Goal: Information Seeking & Learning: Learn about a topic

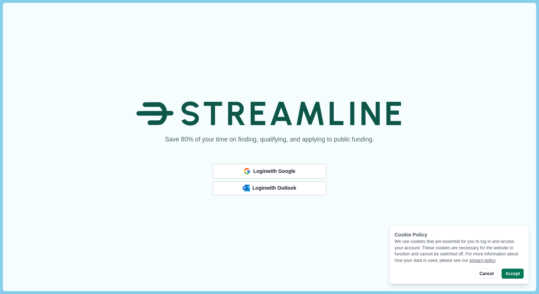
click at [291, 170] on span "Login with Google" at bounding box center [274, 171] width 42 height 6
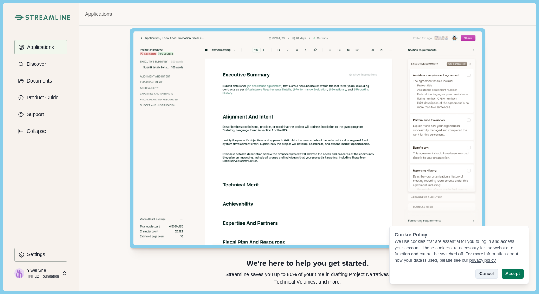
click at [490, 275] on button "Cancel" at bounding box center [487, 273] width 22 height 10
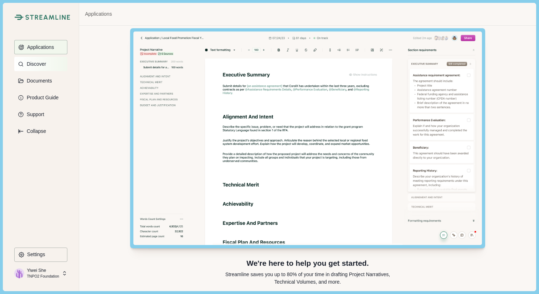
click at [33, 65] on p "Discover" at bounding box center [35, 64] width 22 height 6
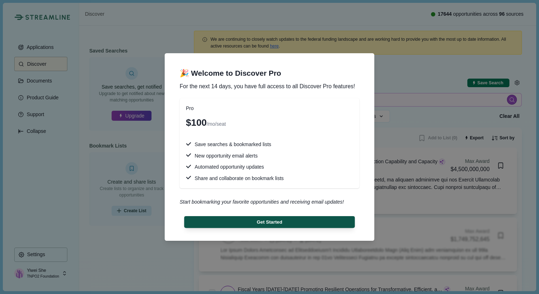
click at [276, 224] on button "Get Started" at bounding box center [269, 222] width 171 height 12
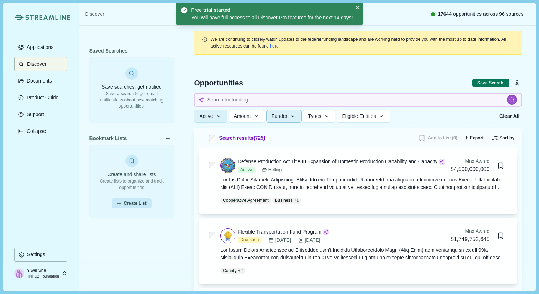
click at [283, 114] on span "Funder" at bounding box center [280, 116] width 16 height 6
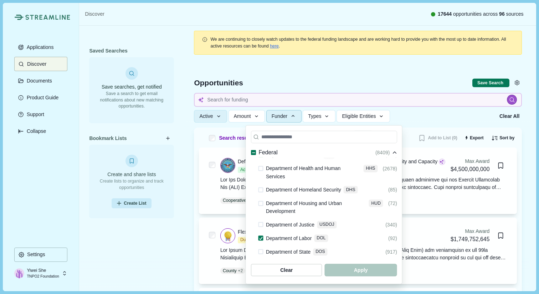
scroll to position [264, 0]
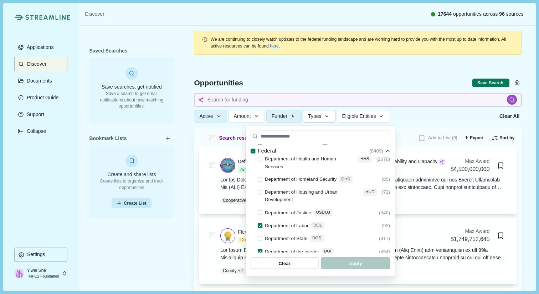
click at [315, 120] on button "Types" at bounding box center [319, 116] width 33 height 12
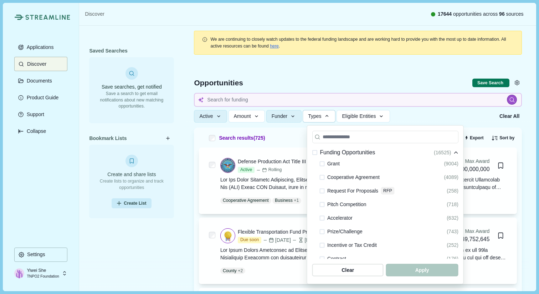
click at [324, 163] on span at bounding box center [322, 163] width 5 height 5
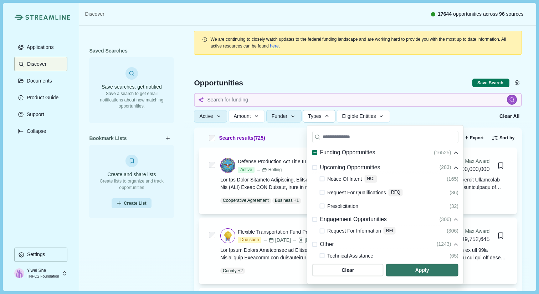
scroll to position [189, 0]
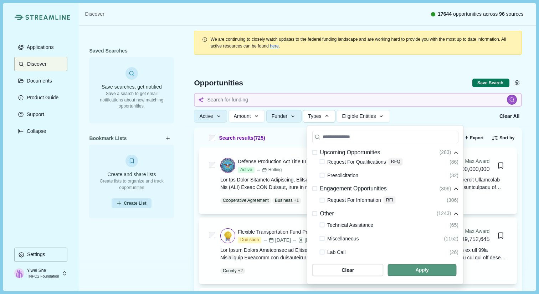
click at [406, 267] on span "button" at bounding box center [422, 270] width 69 height 12
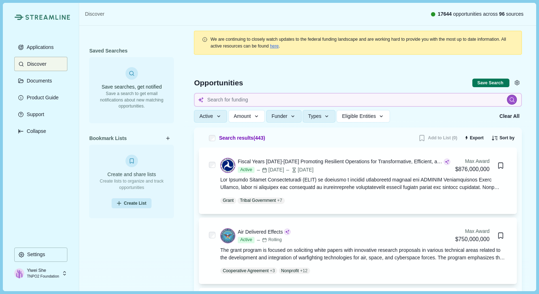
click at [47, 272] on p "Yiwei She" at bounding box center [43, 270] width 32 height 6
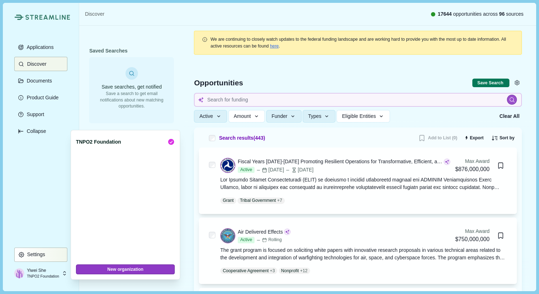
click at [32, 255] on p "Settings" at bounding box center [35, 254] width 21 height 6
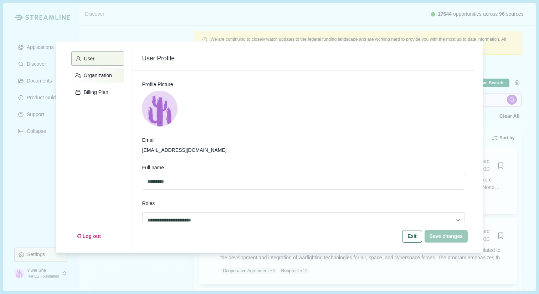
click at [92, 72] on button "Organization" at bounding box center [97, 75] width 53 height 14
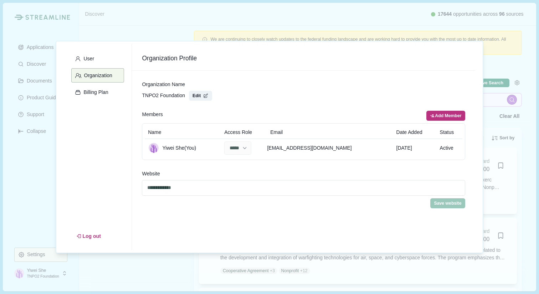
click at [450, 112] on button "Add Member" at bounding box center [446, 116] width 39 height 10
select select "******"
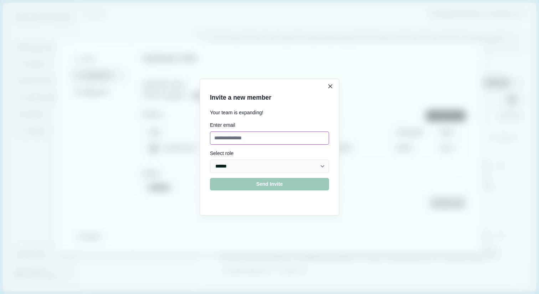
click at [236, 138] on input at bounding box center [269, 137] width 119 height 13
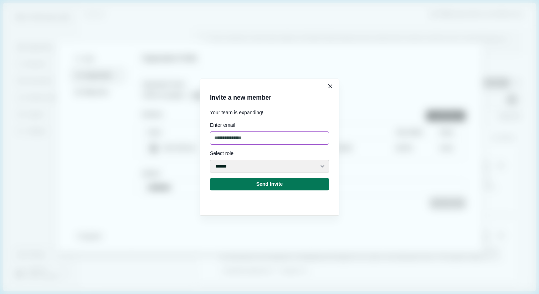
type input "**********"
click at [232, 165] on select "***** ***** ******" at bounding box center [269, 165] width 119 height 13
click at [210, 159] on select "***** ***** ******" at bounding box center [269, 165] width 119 height 13
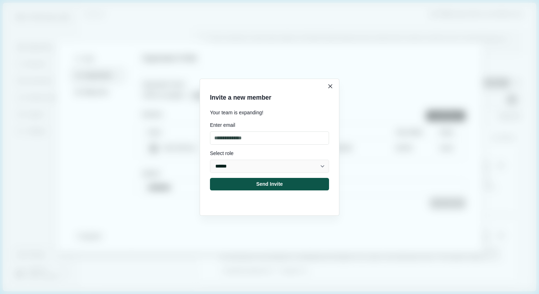
click at [241, 185] on button "Send Invite" at bounding box center [269, 184] width 119 height 12
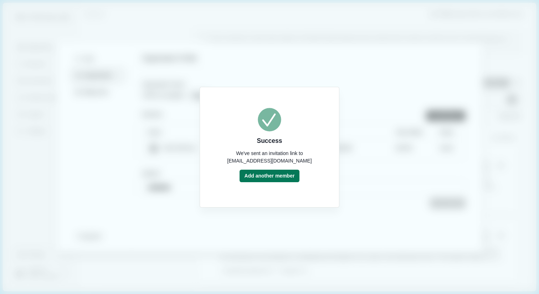
click at [403, 83] on div "Success We've sent an invitation link to [EMAIL_ADDRESS][DOMAIN_NAME] Add anoth…" at bounding box center [269, 147] width 539 height 294
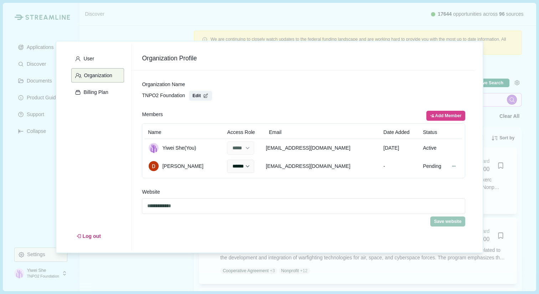
select select "******"
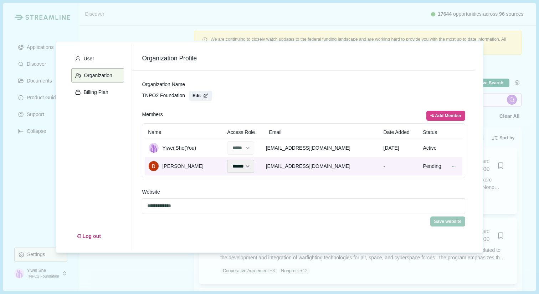
click at [254, 171] on select "***** ***** ******" at bounding box center [240, 165] width 27 height 13
select select "*****"
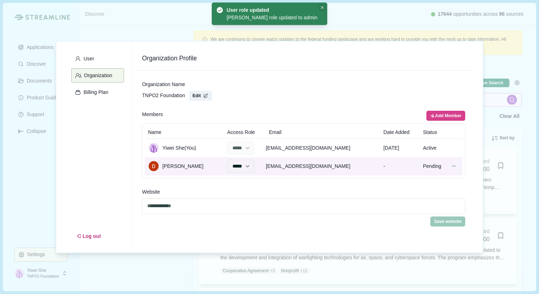
click at [319, 9] on button "Close" at bounding box center [322, 7] width 7 height 7
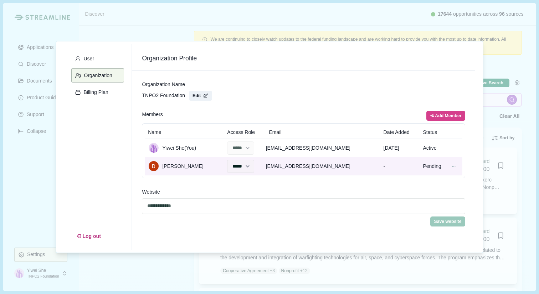
click at [22, 187] on div "**********" at bounding box center [269, 147] width 539 height 294
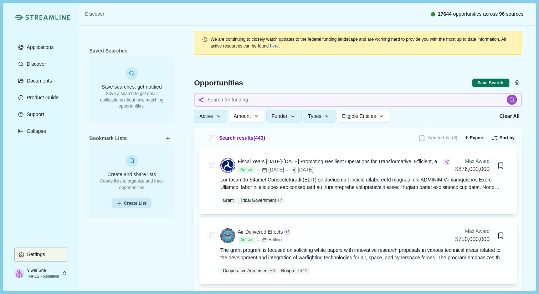
scroll to position [15, 0]
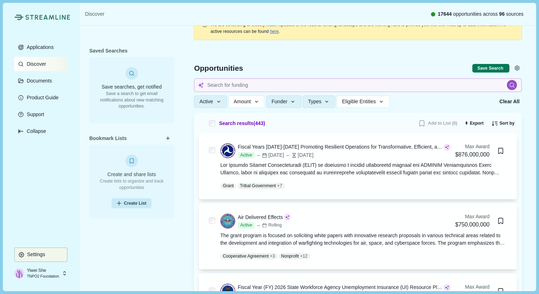
click at [48, 63] on button "Discover" at bounding box center [40, 64] width 53 height 14
click at [36, 81] on p "Documents" at bounding box center [38, 81] width 28 height 6
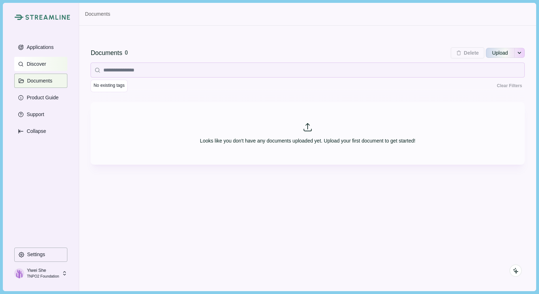
click at [33, 64] on p "Discover" at bounding box center [35, 64] width 22 height 6
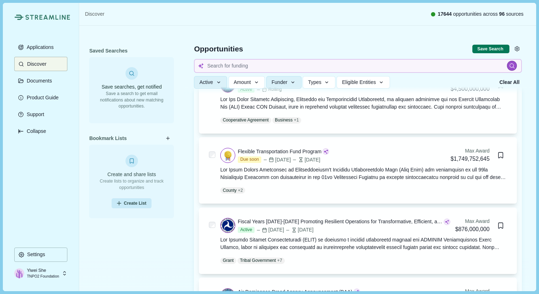
scroll to position [77, 0]
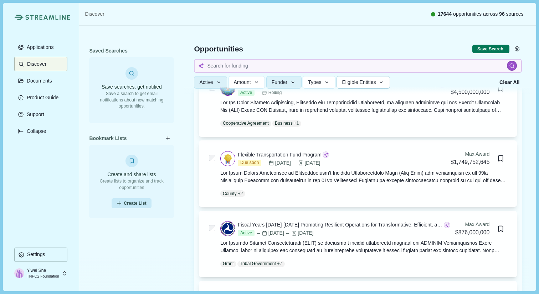
click at [371, 86] on button "Eligible Entities" at bounding box center [363, 82] width 53 height 12
click at [244, 68] on input at bounding box center [358, 66] width 328 height 14
click at [271, 70] on input at bounding box center [358, 66] width 328 height 14
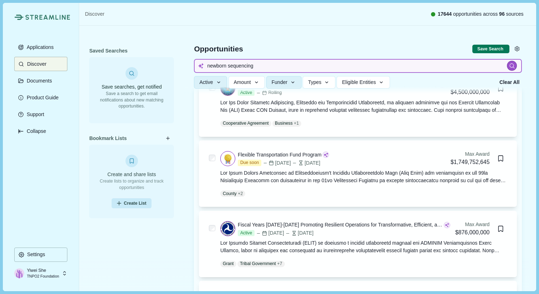
type input "newborn sequencing"
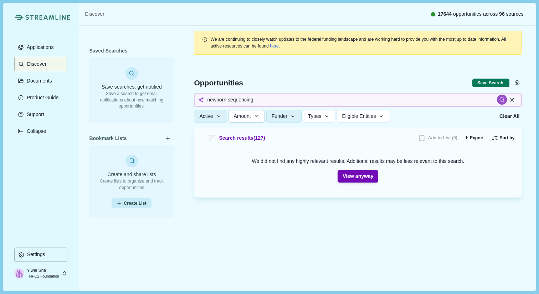
click at [251, 114] on span "Amount" at bounding box center [242, 116] width 17 height 6
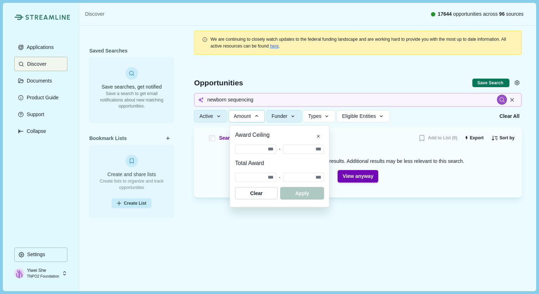
click at [251, 114] on span "Amount" at bounding box center [242, 116] width 17 height 6
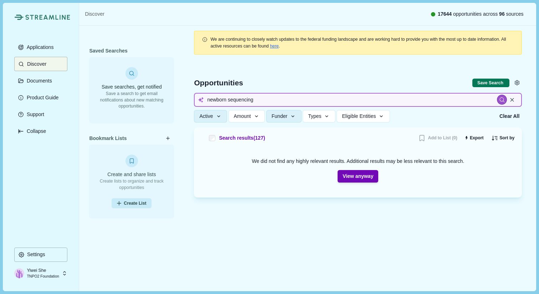
click at [263, 103] on input "newborn sequencing" at bounding box center [358, 100] width 328 height 14
type input "n"
type input "sequencing"
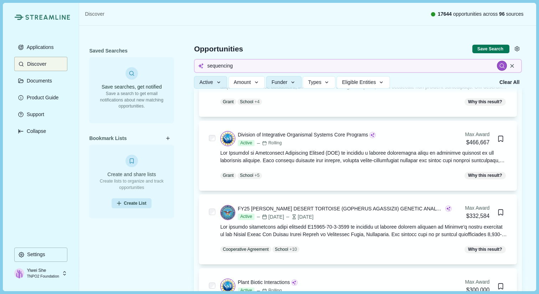
scroll to position [329, 0]
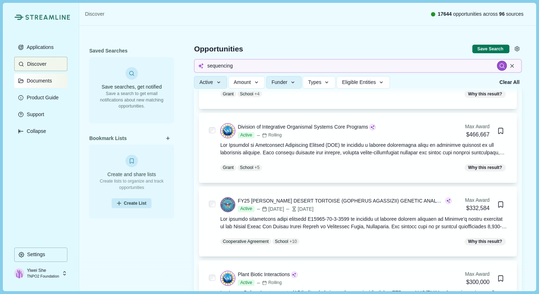
click at [36, 84] on button "Documents" at bounding box center [40, 80] width 53 height 14
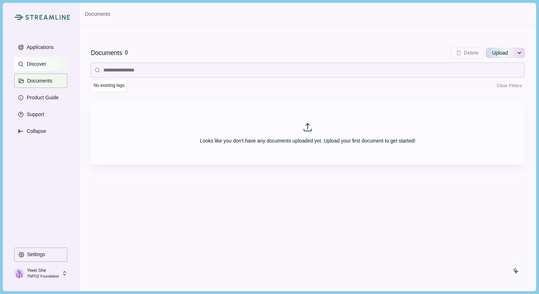
click at [38, 63] on p "Discover" at bounding box center [35, 64] width 22 height 6
click at [38, 63] on p "Discover" at bounding box center [36, 64] width 22 height 6
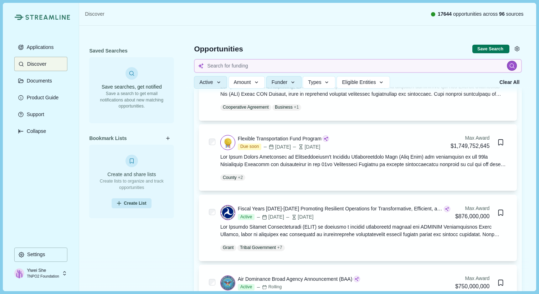
scroll to position [80, 0]
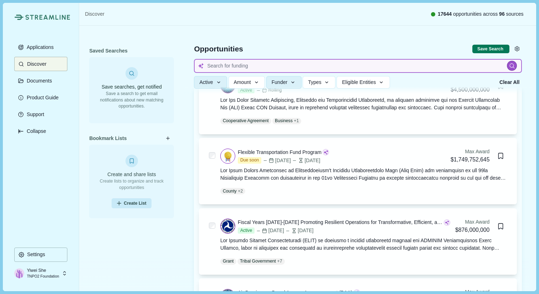
click at [235, 67] on input at bounding box center [358, 66] width 328 height 14
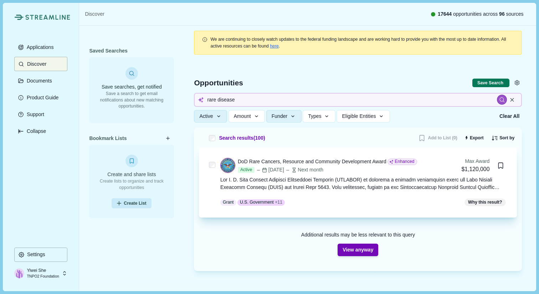
click at [353, 163] on div "DoD Rare Cancers, Resource and Community Development Award" at bounding box center [312, 161] width 149 height 7
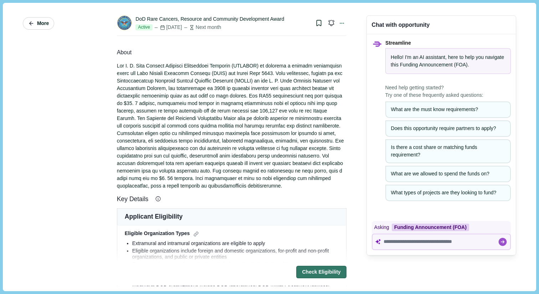
click at [29, 23] on icon "button" at bounding box center [31, 23] width 6 height 6
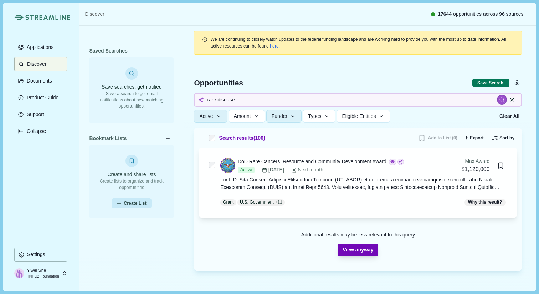
click at [352, 248] on button "View anyway" at bounding box center [358, 249] width 41 height 12
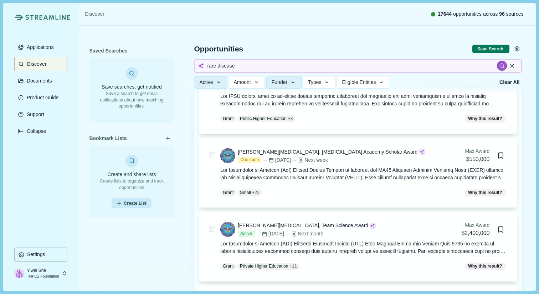
scroll to position [222, 0]
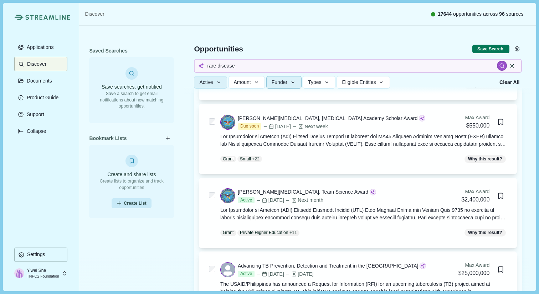
click at [283, 88] on button "Funder" at bounding box center [283, 82] width 35 height 12
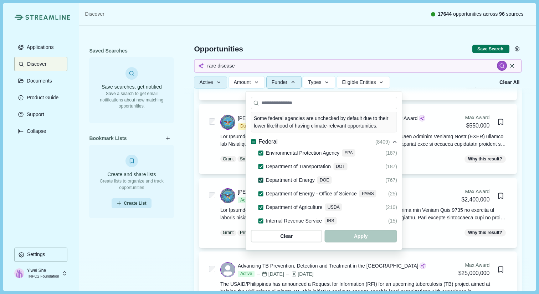
click at [260, 179] on polyline at bounding box center [261, 180] width 3 height 2
click at [261, 191] on span at bounding box center [261, 193] width 5 height 5
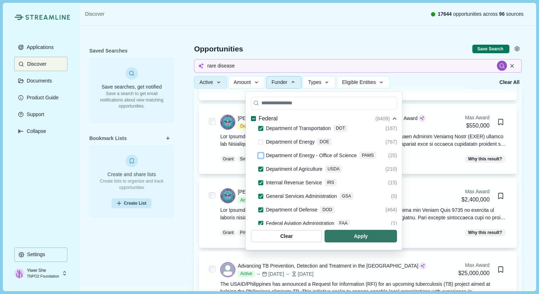
scroll to position [42, 0]
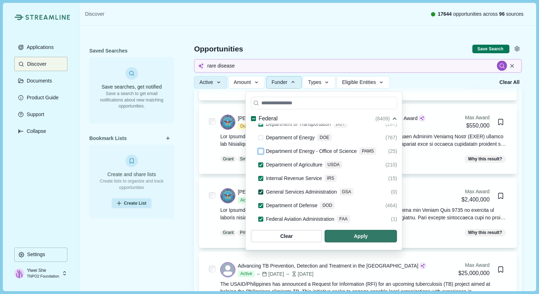
click at [261, 190] on icon at bounding box center [261, 191] width 4 height 3
click at [261, 201] on div at bounding box center [261, 205] width 5 height 9
click at [262, 203] on span at bounding box center [261, 205] width 5 height 5
click at [261, 189] on span at bounding box center [261, 191] width 5 height 5
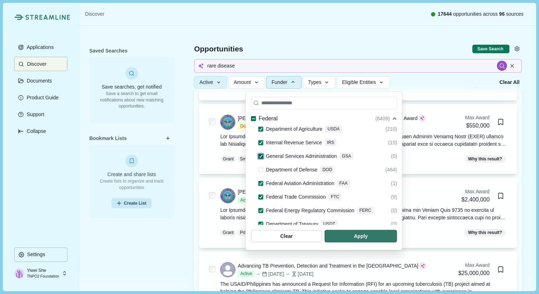
scroll to position [82, 0]
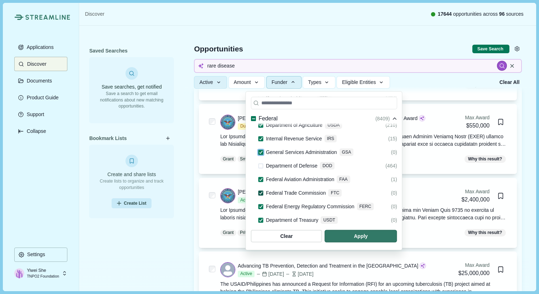
click at [261, 192] on polyline at bounding box center [261, 193] width 3 height 2
click at [396, 233] on span "button" at bounding box center [361, 236] width 69 height 12
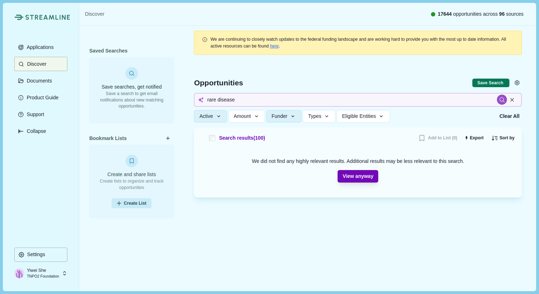
click at [358, 174] on button "View anyway" at bounding box center [358, 176] width 41 height 12
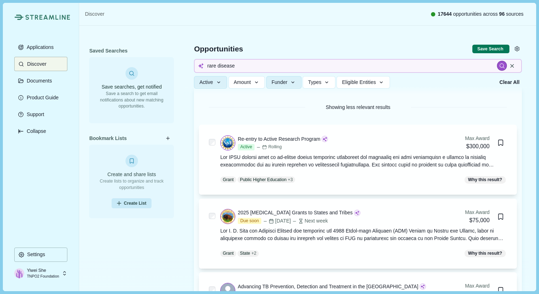
scroll to position [64, 0]
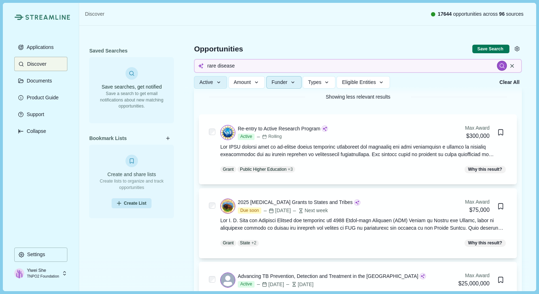
click at [294, 83] on icon "button" at bounding box center [293, 82] width 6 height 6
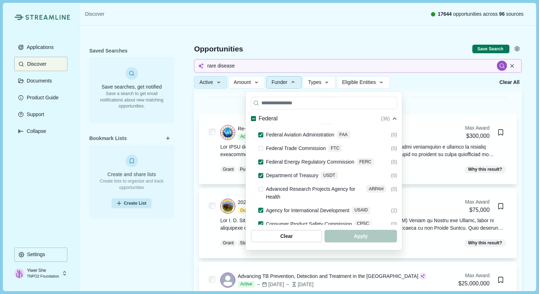
scroll to position [129, 0]
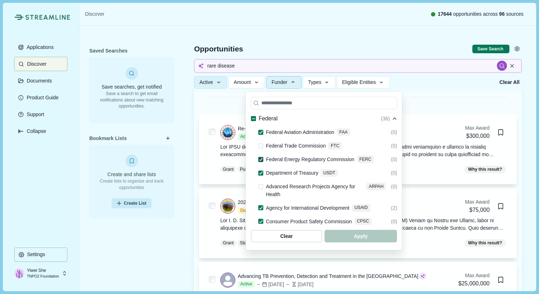
click at [261, 158] on icon at bounding box center [261, 159] width 4 height 3
click at [263, 170] on span at bounding box center [261, 172] width 5 height 5
click at [261, 232] on span at bounding box center [261, 234] width 5 height 5
click at [259, 219] on span at bounding box center [261, 221] width 5 height 5
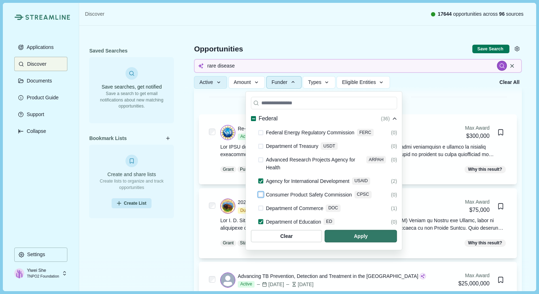
scroll to position [155, 0]
click at [261, 180] on icon at bounding box center [261, 181] width 4 height 3
click at [263, 218] on div at bounding box center [261, 222] width 5 height 9
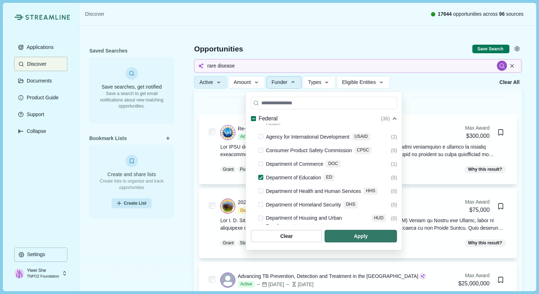
scroll to position [200, 0]
click at [262, 174] on span at bounding box center [261, 176] width 5 height 5
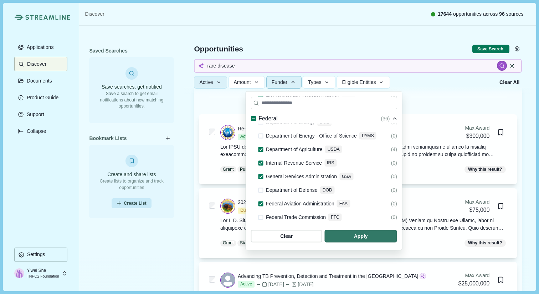
scroll to position [0, 0]
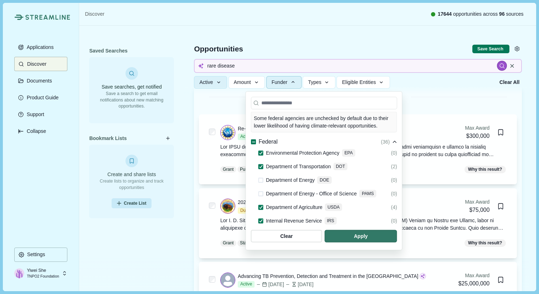
click at [257, 137] on div "Federal" at bounding box center [264, 141] width 26 height 9
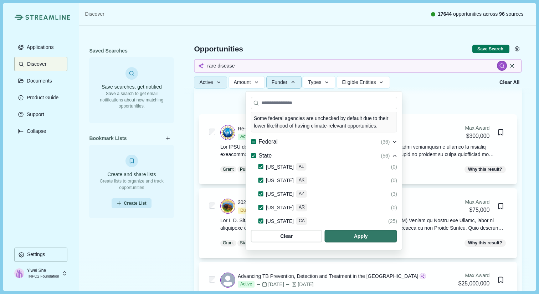
click at [255, 139] on span at bounding box center [253, 141] width 5 height 5
click at [269, 137] on span "Federal" at bounding box center [268, 141] width 19 height 9
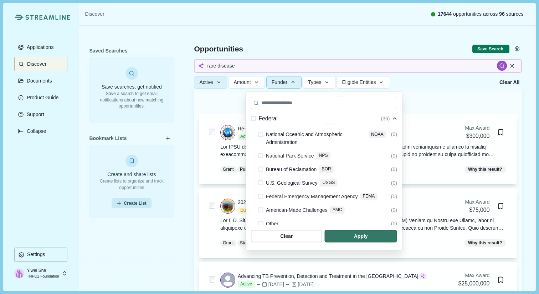
scroll to position [573, 0]
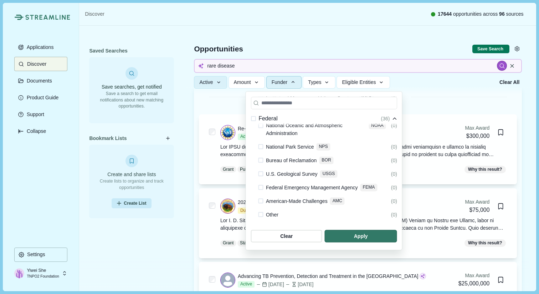
click at [254, 227] on icon at bounding box center [254, 228] width 4 height 3
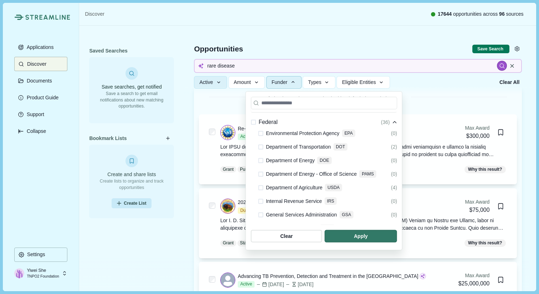
scroll to position [11, 0]
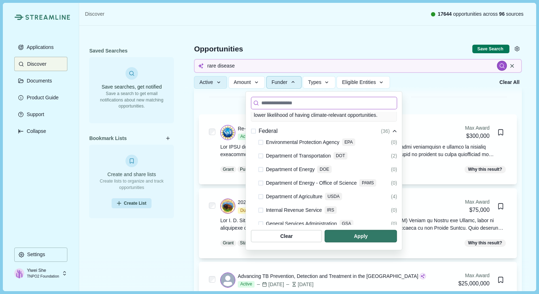
click at [277, 104] on input at bounding box center [324, 103] width 146 height 12
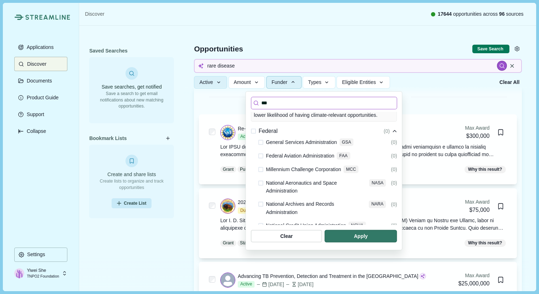
scroll to position [0, 0]
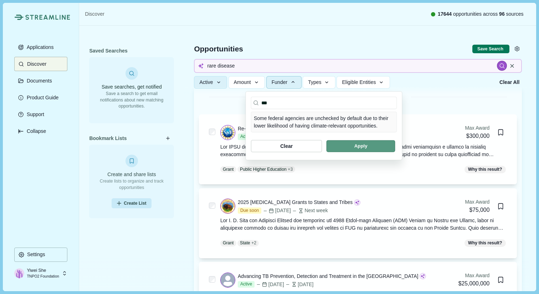
click at [396, 140] on span "button" at bounding box center [361, 146] width 69 height 12
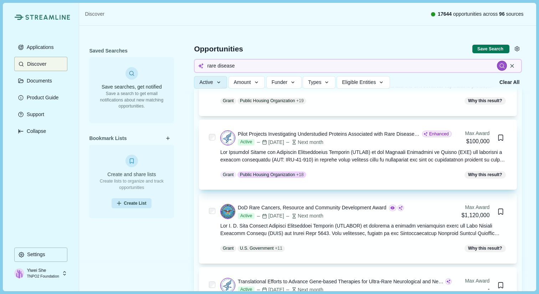
scroll to position [103, 0]
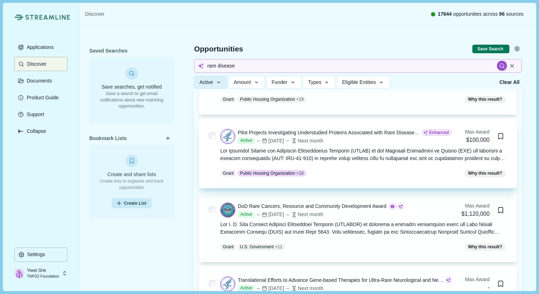
click at [345, 158] on div at bounding box center [363, 154] width 287 height 15
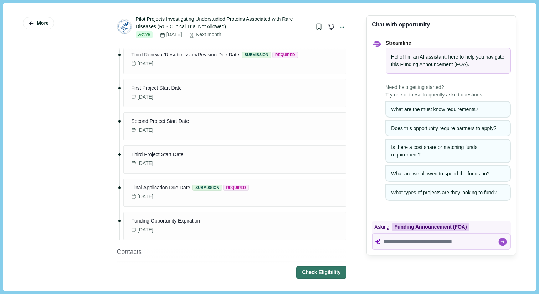
scroll to position [1184, 0]
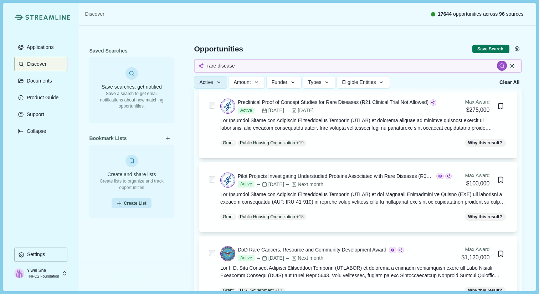
scroll to position [62, 0]
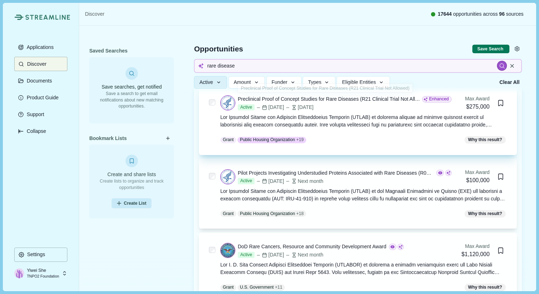
click at [310, 107] on div "[DATE]" at bounding box center [299, 106] width 28 height 7
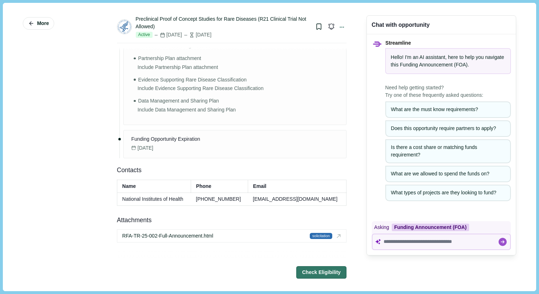
scroll to position [1261, 0]
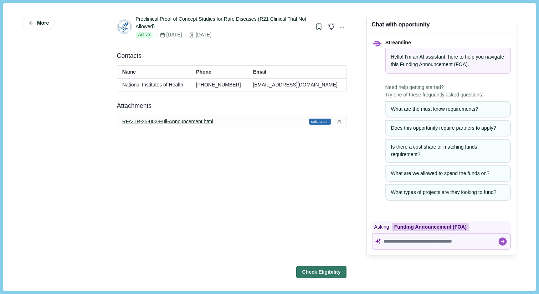
click at [187, 126] on div "RFA-TR-25-002-Full-Announcement.html solicitation" at bounding box center [231, 121] width 229 height 12
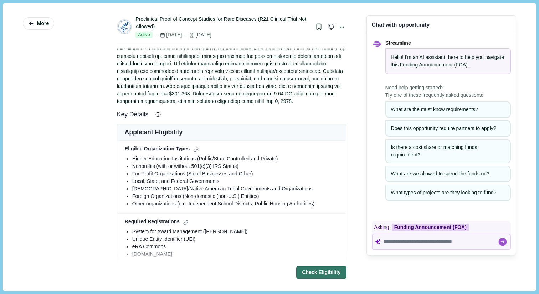
scroll to position [0, 0]
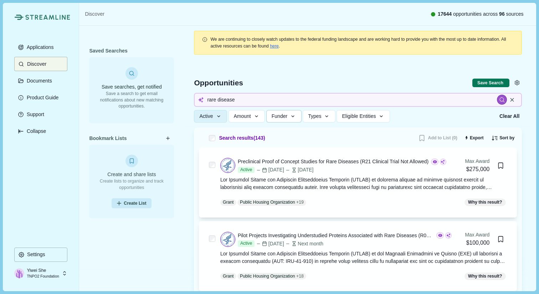
click at [295, 113] on icon "button" at bounding box center [293, 116] width 6 height 6
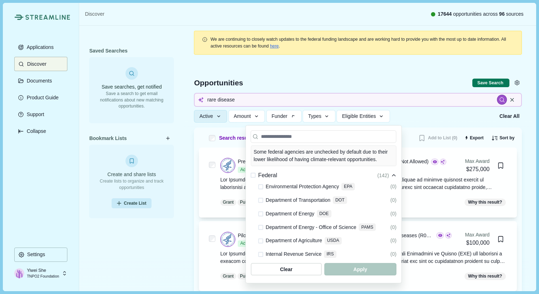
click at [277, 85] on div "Opportunities" at bounding box center [333, 83] width 279 height 10
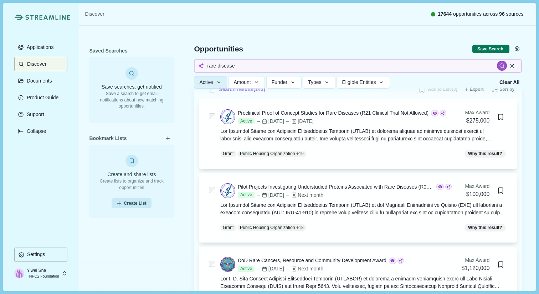
scroll to position [51, 0]
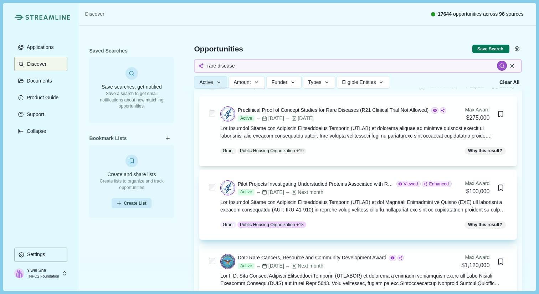
click at [404, 198] on div at bounding box center [363, 205] width 287 height 15
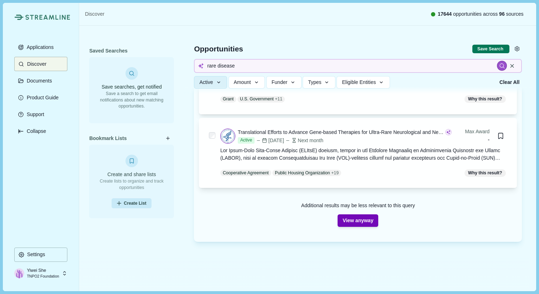
scroll to position [251, 0]
click at [351, 218] on button "View anyway" at bounding box center [358, 219] width 41 height 12
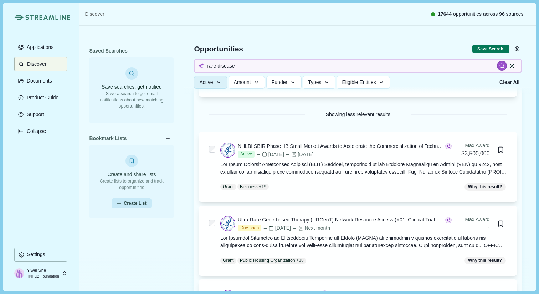
scroll to position [342, 0]
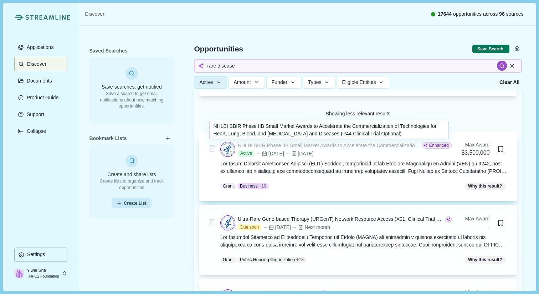
click at [327, 147] on div "NHLBI SBIR Phase IIB Small Market Awards to Accelerate the Commercialization of…" at bounding box center [329, 145] width 183 height 7
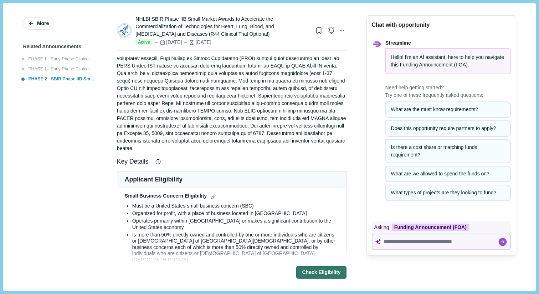
scroll to position [71, 0]
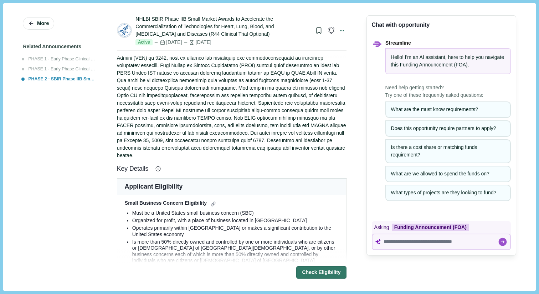
click at [294, 121] on div at bounding box center [232, 103] width 230 height 112
click at [253, 141] on div at bounding box center [232, 103] width 230 height 112
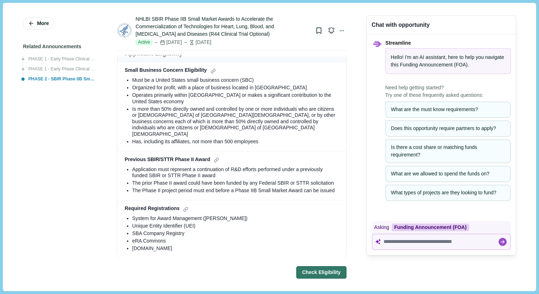
scroll to position [210, 0]
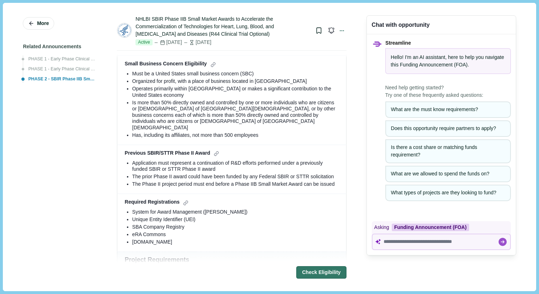
click at [329, 181] on div "The Phase II project period must end before a Phase IIB Small Market Award can …" at bounding box center [235, 184] width 207 height 6
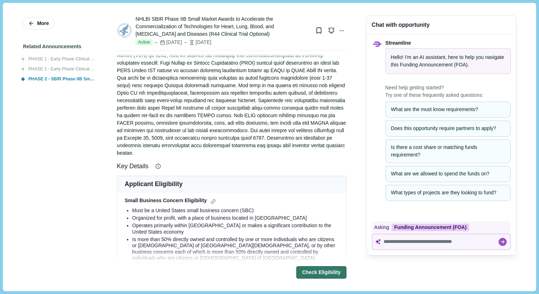
scroll to position [0, 0]
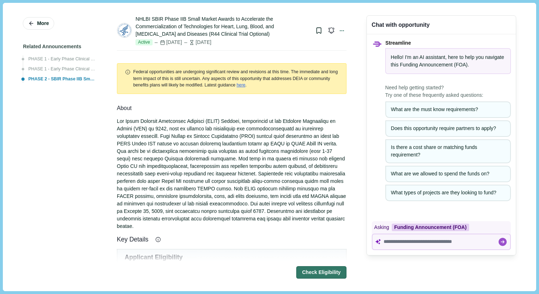
click at [278, 131] on div at bounding box center [232, 173] width 230 height 112
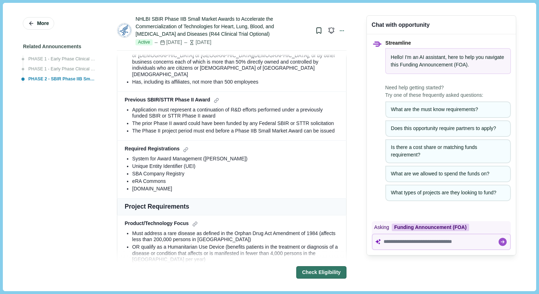
scroll to position [269, 0]
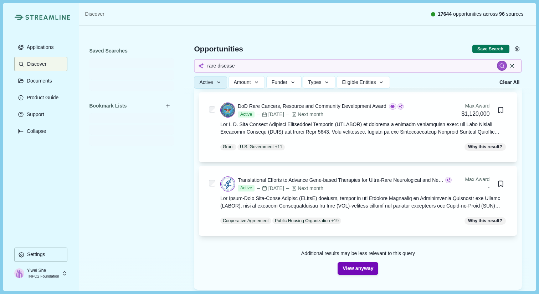
scroll to position [251, 0]
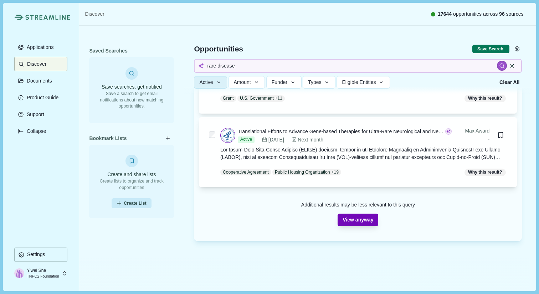
click at [353, 217] on button "View anyway" at bounding box center [358, 219] width 41 height 12
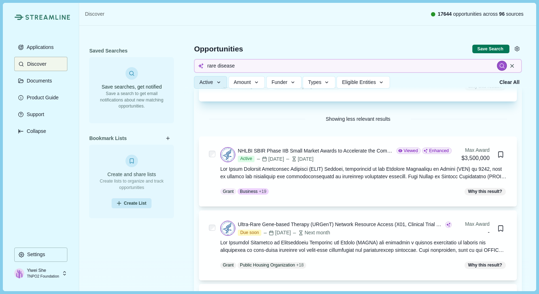
scroll to position [336, 0]
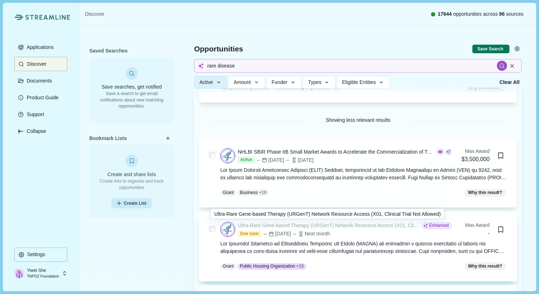
click at [317, 226] on div "Ultra-Rare Gene-based Therapy (URGenT) Network Resource Access (X01, Clinical T…" at bounding box center [329, 225] width 183 height 7
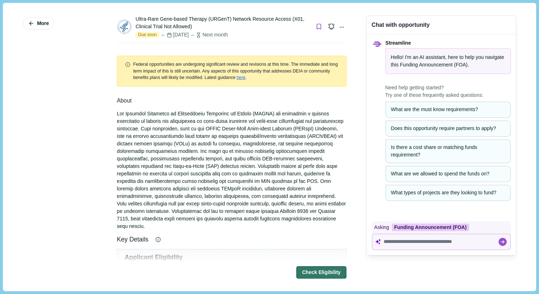
click at [319, 27] on icon "Bookmark this grant." at bounding box center [319, 26] width 7 height 7
click at [266, 146] on div at bounding box center [232, 170] width 230 height 120
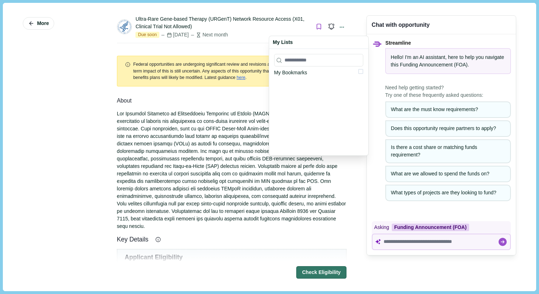
click at [362, 72] on span at bounding box center [361, 71] width 5 height 5
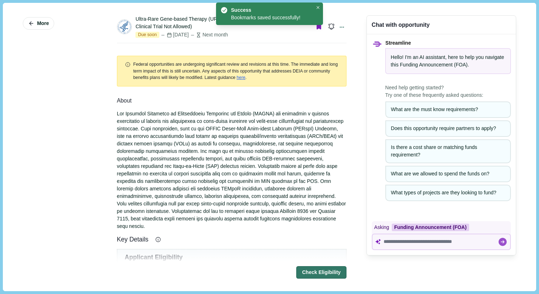
click at [347, 29] on div "Ultra-Rare Gene-based Therapy (URGenT) Network Resource Access (X01, Clinical T…" at bounding box center [232, 147] width 240 height 278
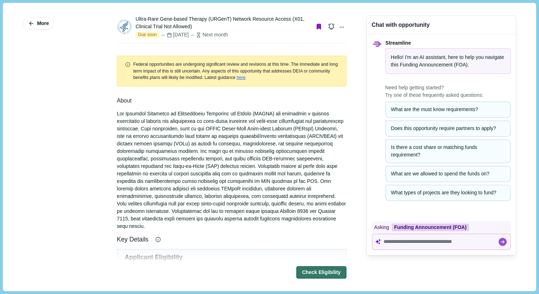
click at [250, 171] on div at bounding box center [232, 170] width 230 height 120
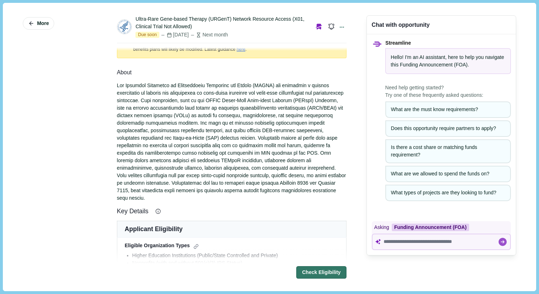
scroll to position [29, 0]
click at [183, 85] on div at bounding box center [232, 141] width 230 height 120
